Goal: Task Accomplishment & Management: Manage account settings

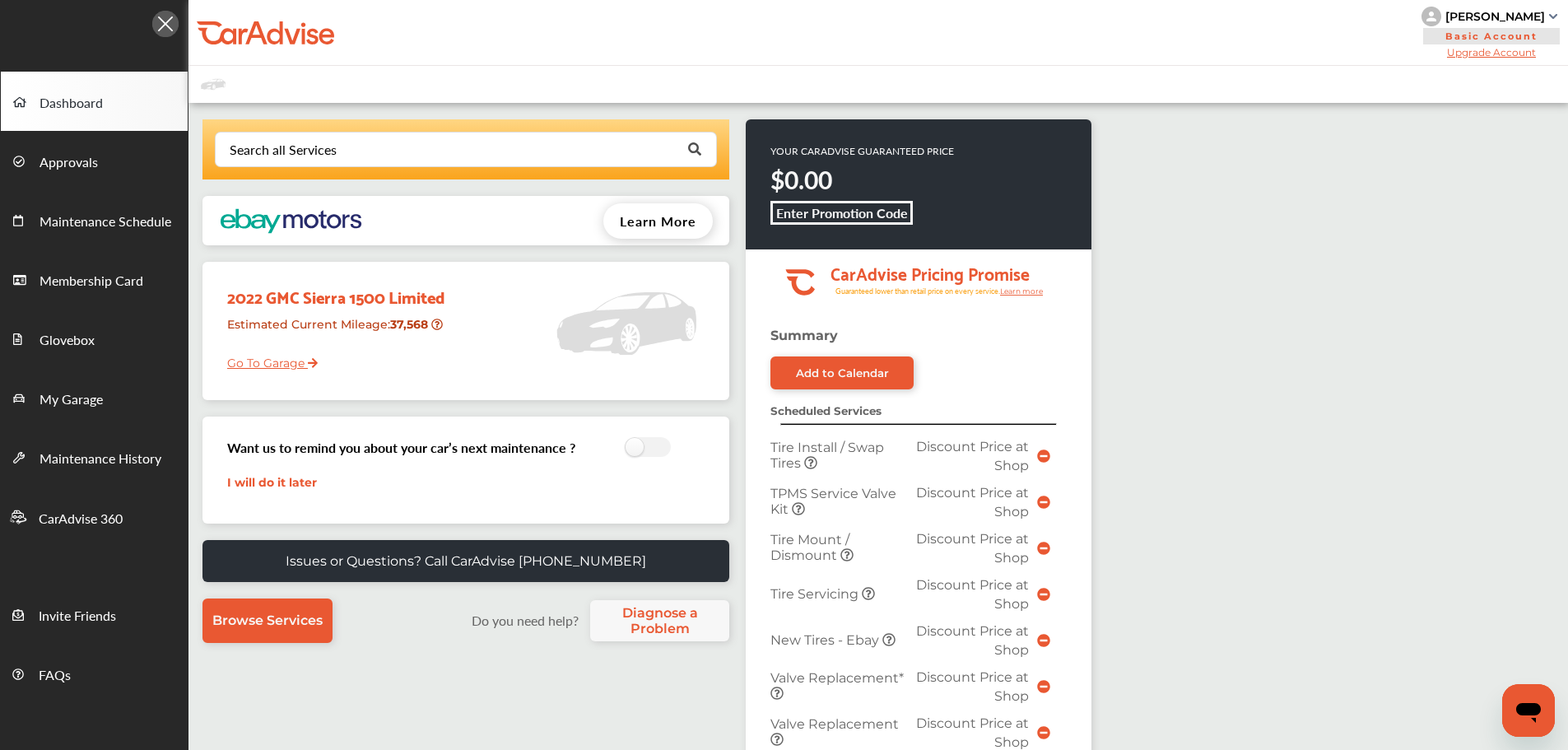
click at [281, 371] on div "2022 GMC Sierra 1500 Limited Estimated Current Mileage : 37,568 Go To Garage" at bounding box center [336, 324] width 242 height 110
click at [280, 364] on link "Go To Garage" at bounding box center [266, 359] width 103 height 32
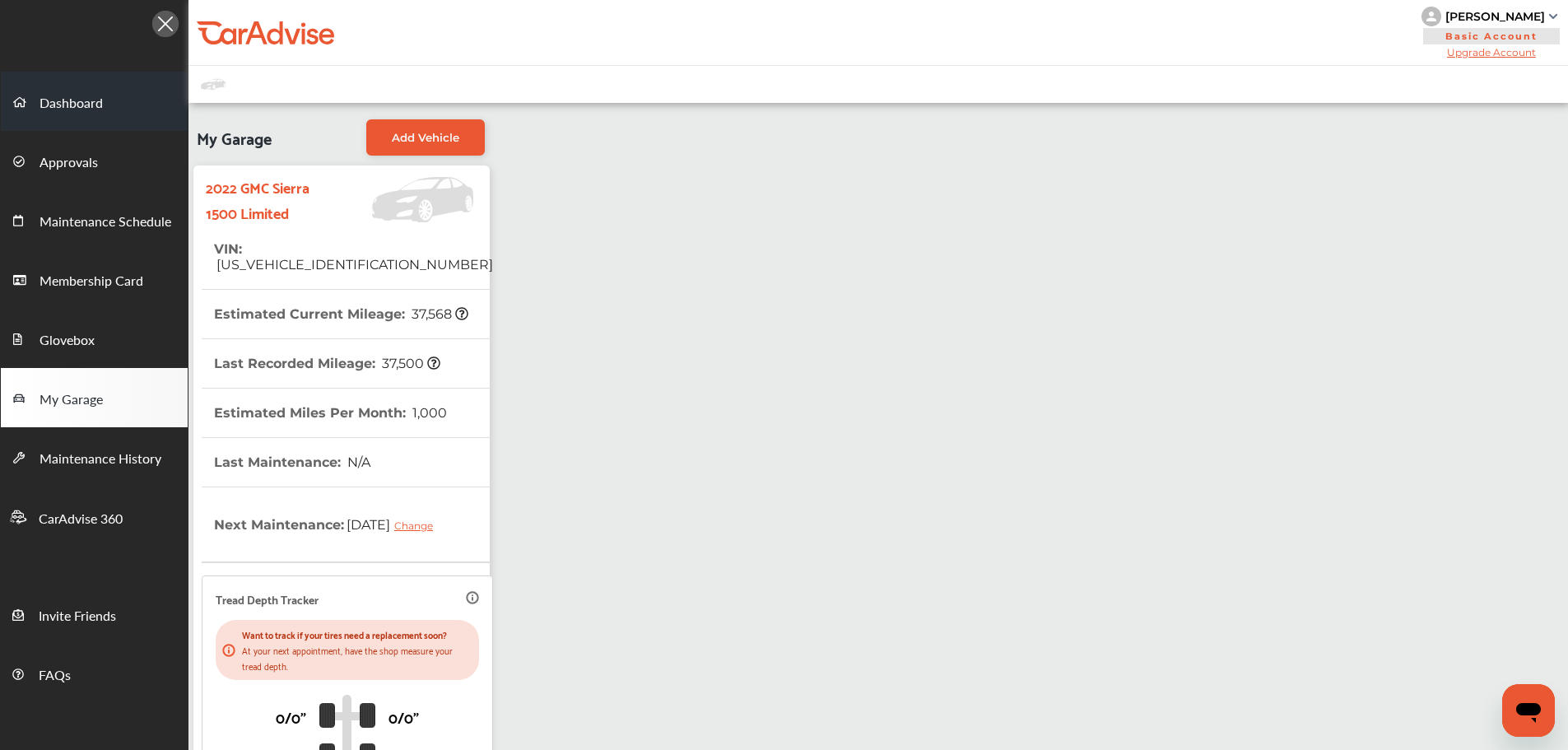
click at [77, 119] on link "Dashboard" at bounding box center [94, 101] width 187 height 59
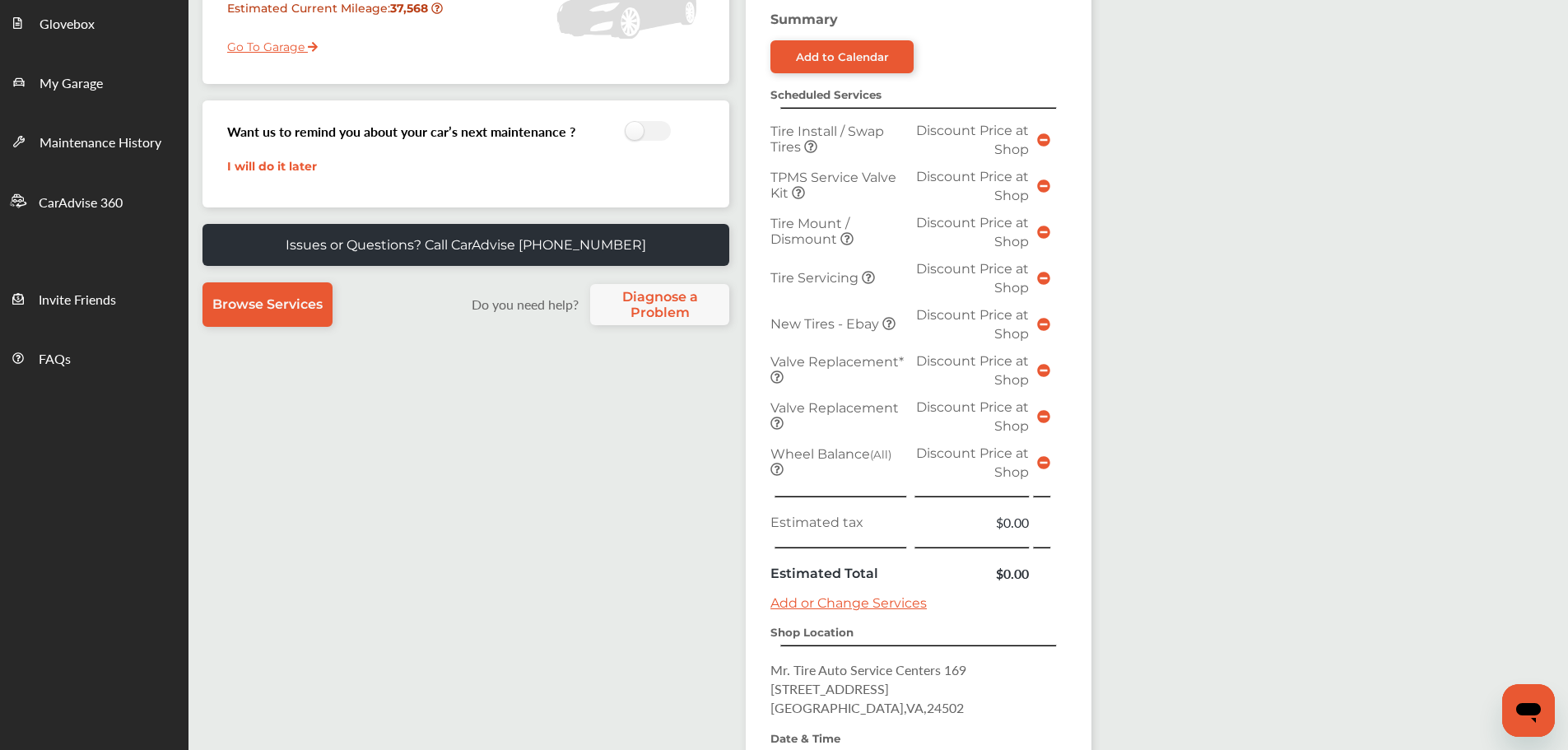
scroll to position [494, 0]
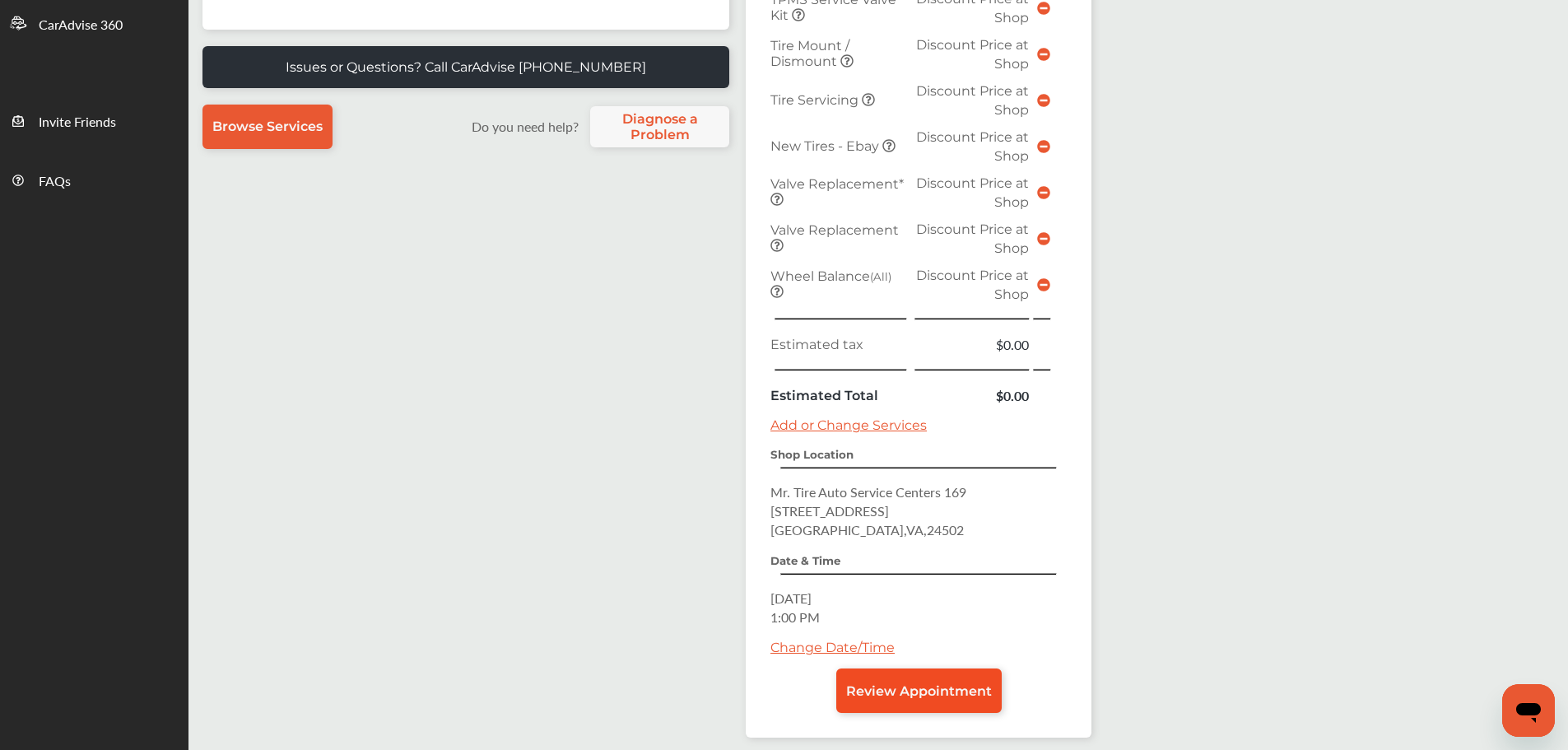
click at [954, 677] on link "Review Appointment" at bounding box center [919, 690] width 165 height 45
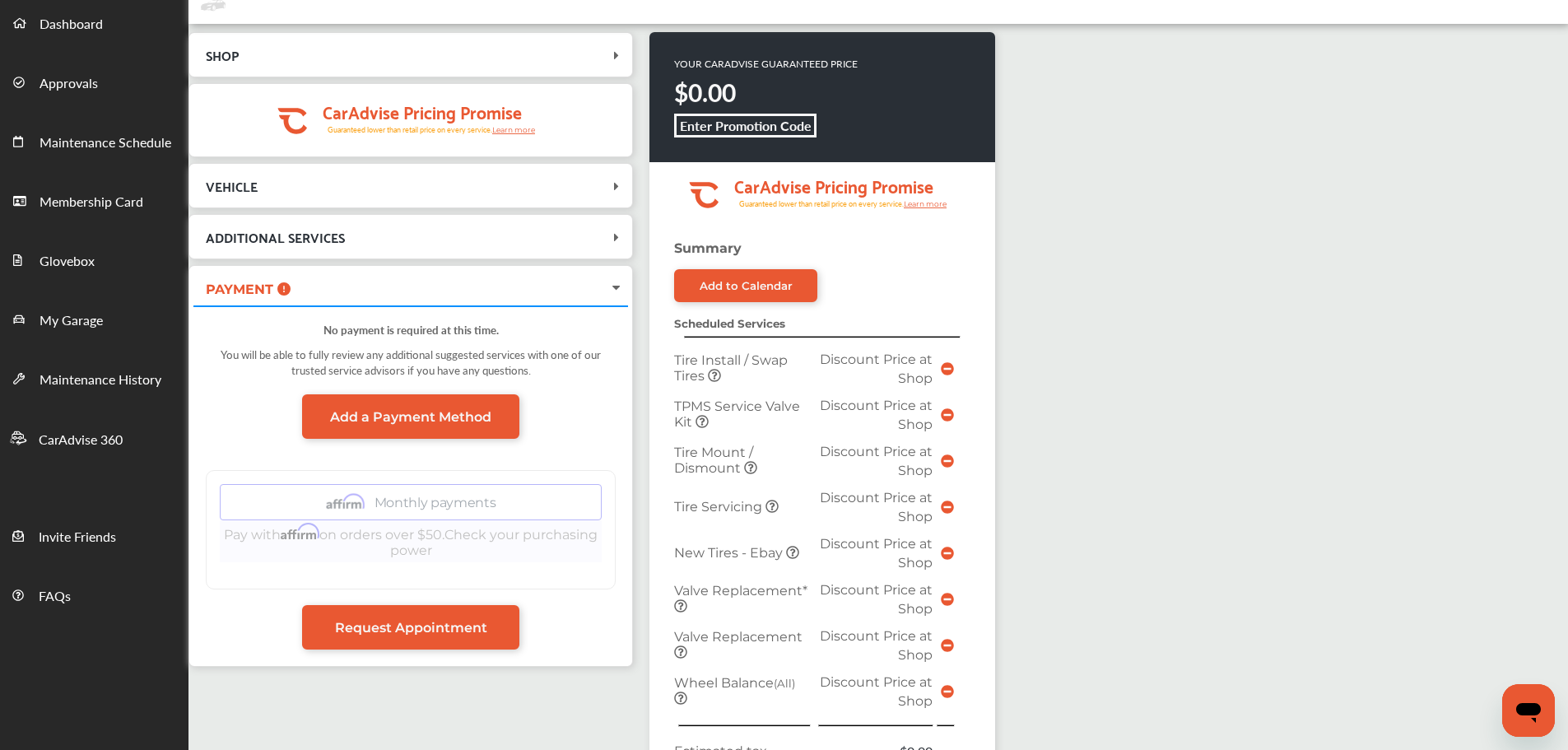
scroll to position [494, 0]
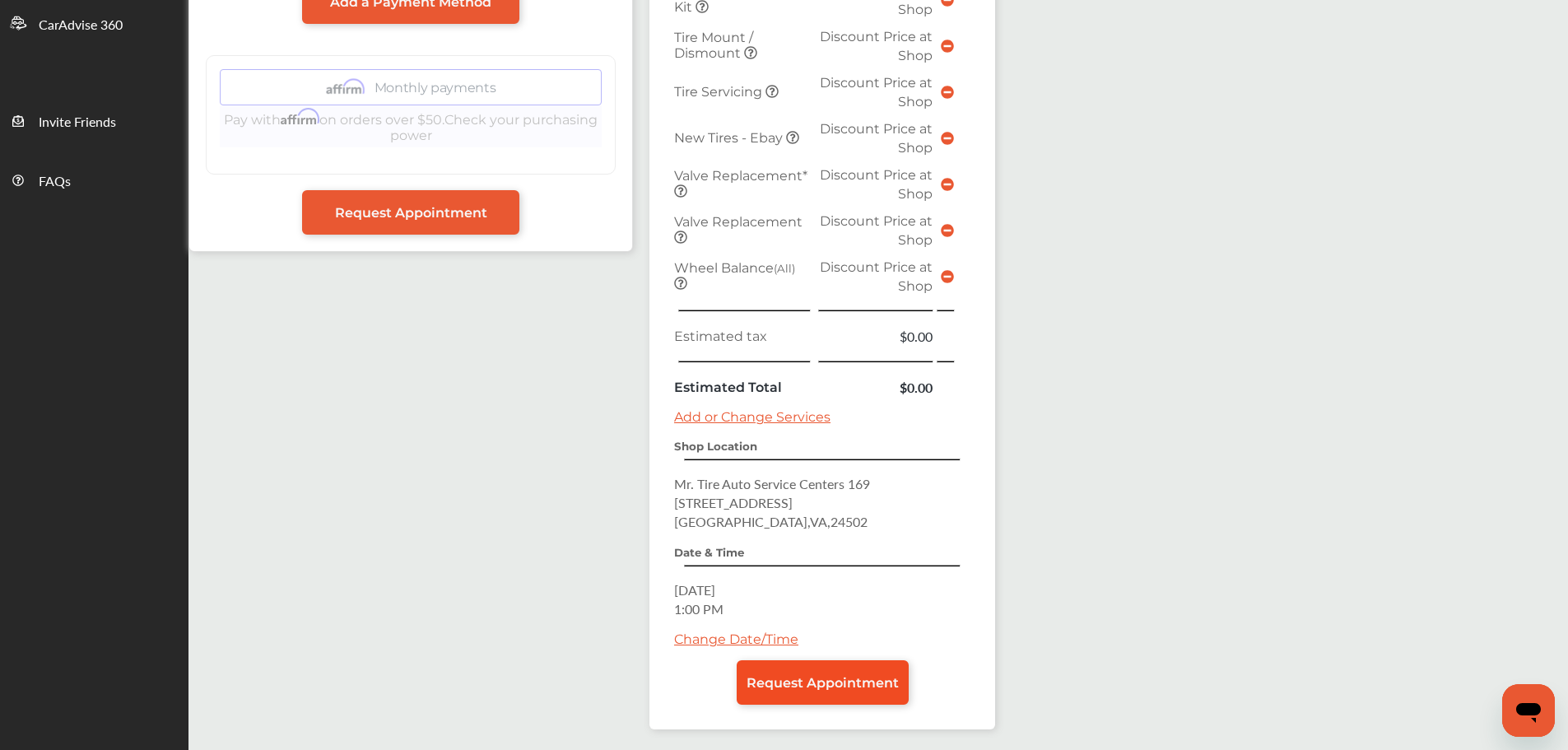
click at [867, 689] on span "Request Appointment" at bounding box center [822, 682] width 152 height 16
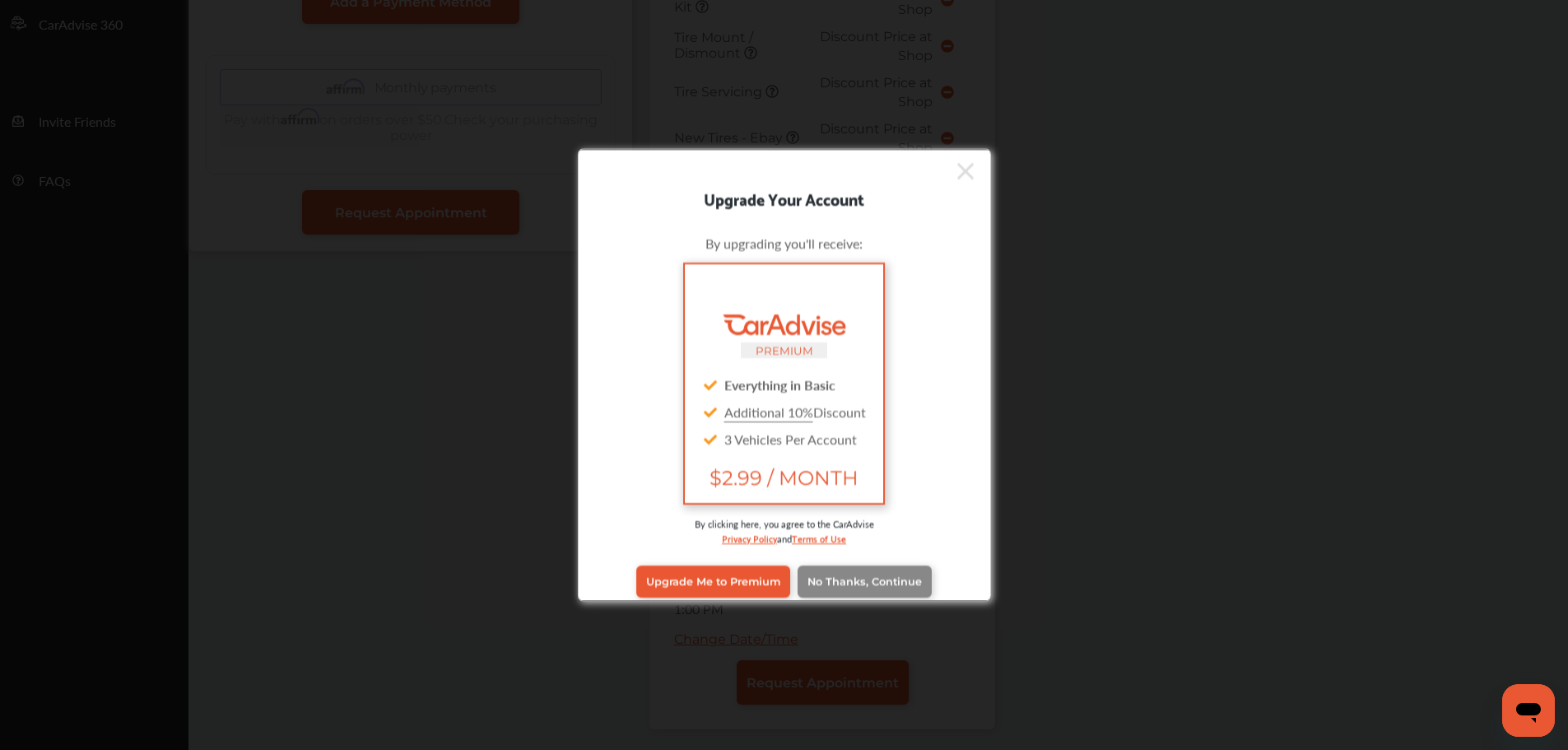
click at [832, 585] on span "No Thanks, Continue" at bounding box center [864, 581] width 114 height 12
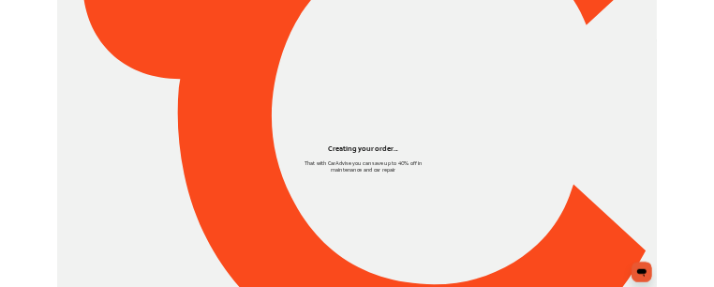
scroll to position [0, 0]
